Goal: Use online tool/utility: Utilize a website feature to perform a specific function

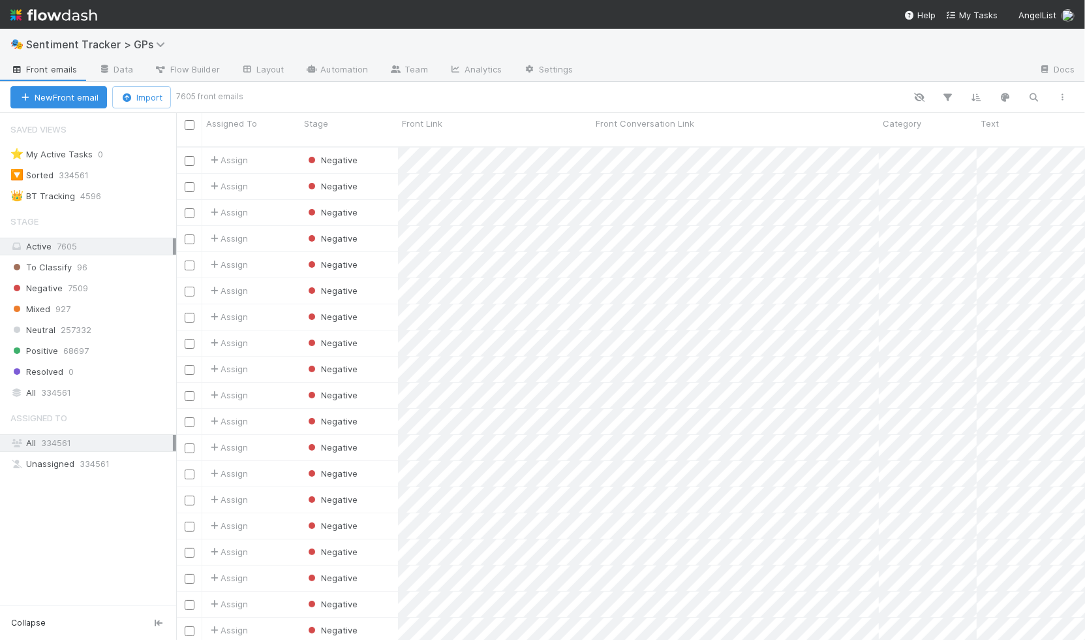
scroll to position [493, 898]
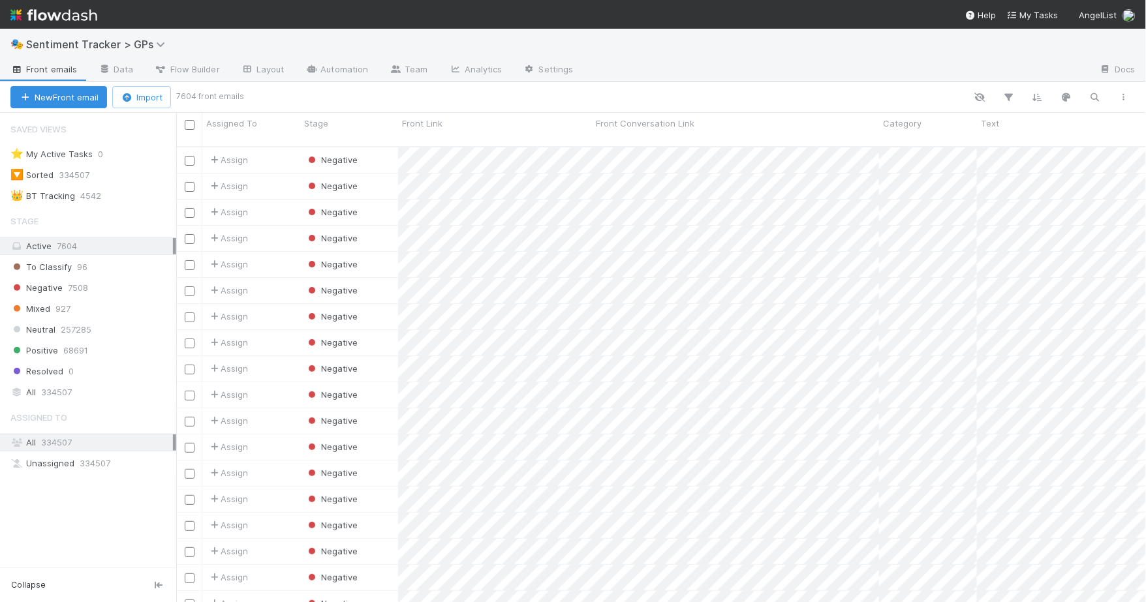
scroll to position [456, 959]
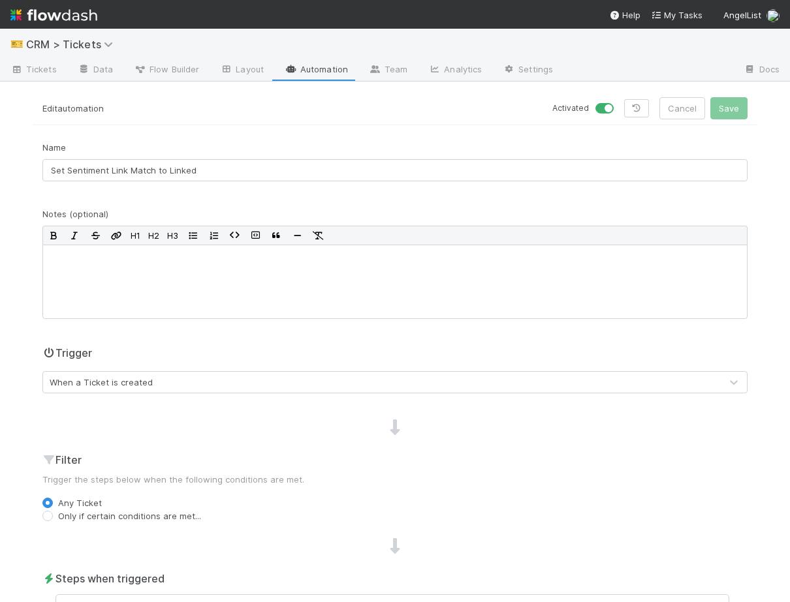
click at [324, 63] on link "Automation" at bounding box center [316, 70] width 84 height 21
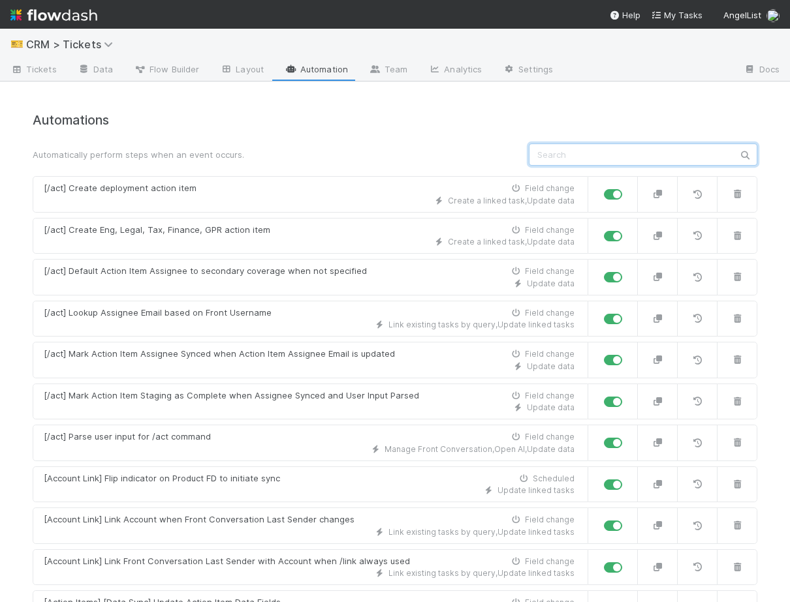
click at [564, 152] on input "text" at bounding box center [643, 155] width 228 height 22
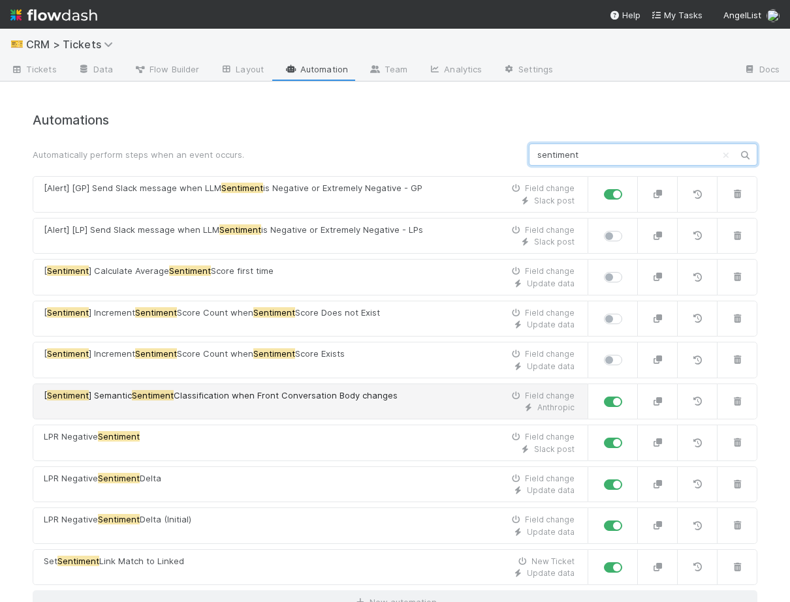
type input "sentiment"
click at [231, 402] on div "Anthropic" at bounding box center [309, 408] width 531 height 12
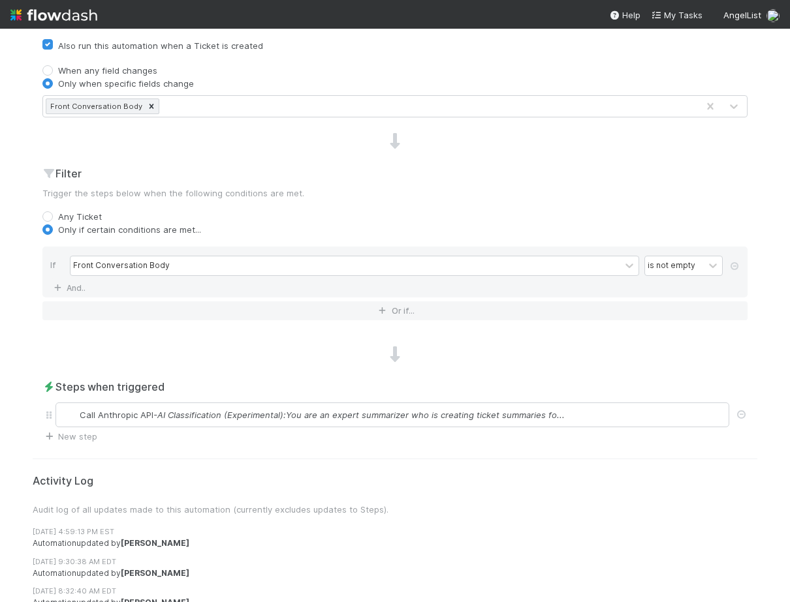
scroll to position [464, 0]
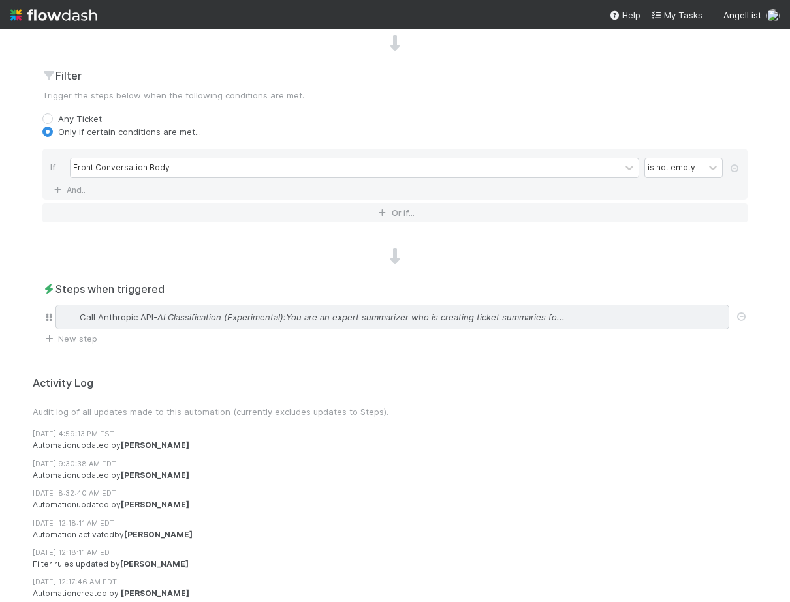
click at [173, 312] on span "- AI Classification (Experimental):You are an expert summarizer who is creating…" at bounding box center [358, 317] width 411 height 13
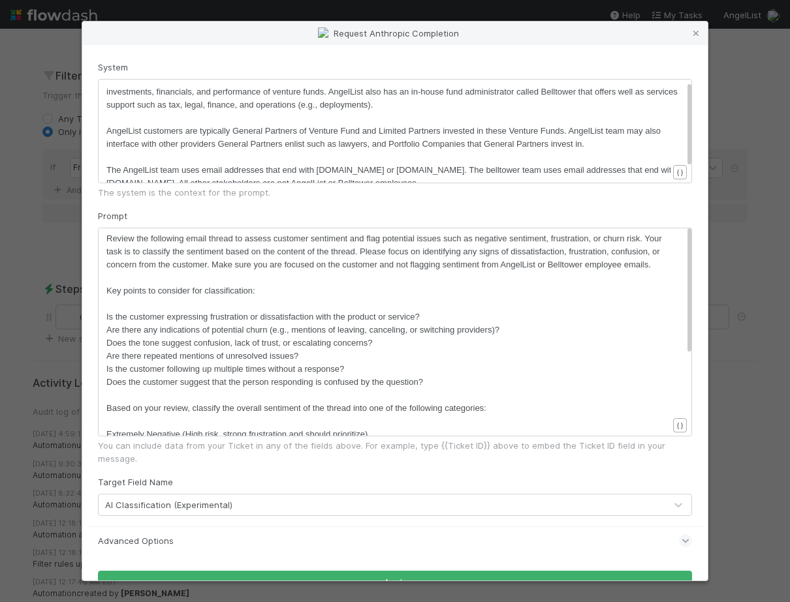
scroll to position [0, 0]
